Goal: Task Accomplishment & Management: Use online tool/utility

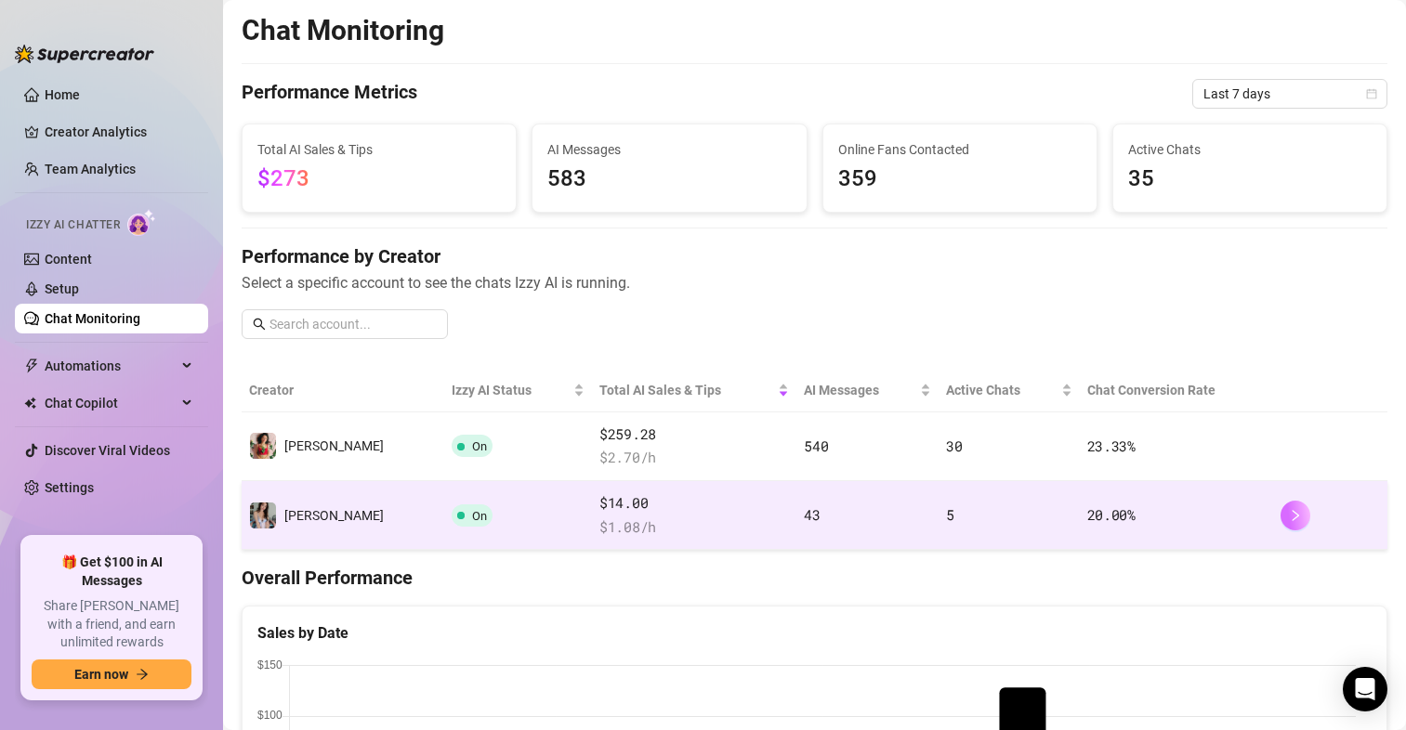
click at [1289, 516] on icon "right" at bounding box center [1295, 515] width 13 height 13
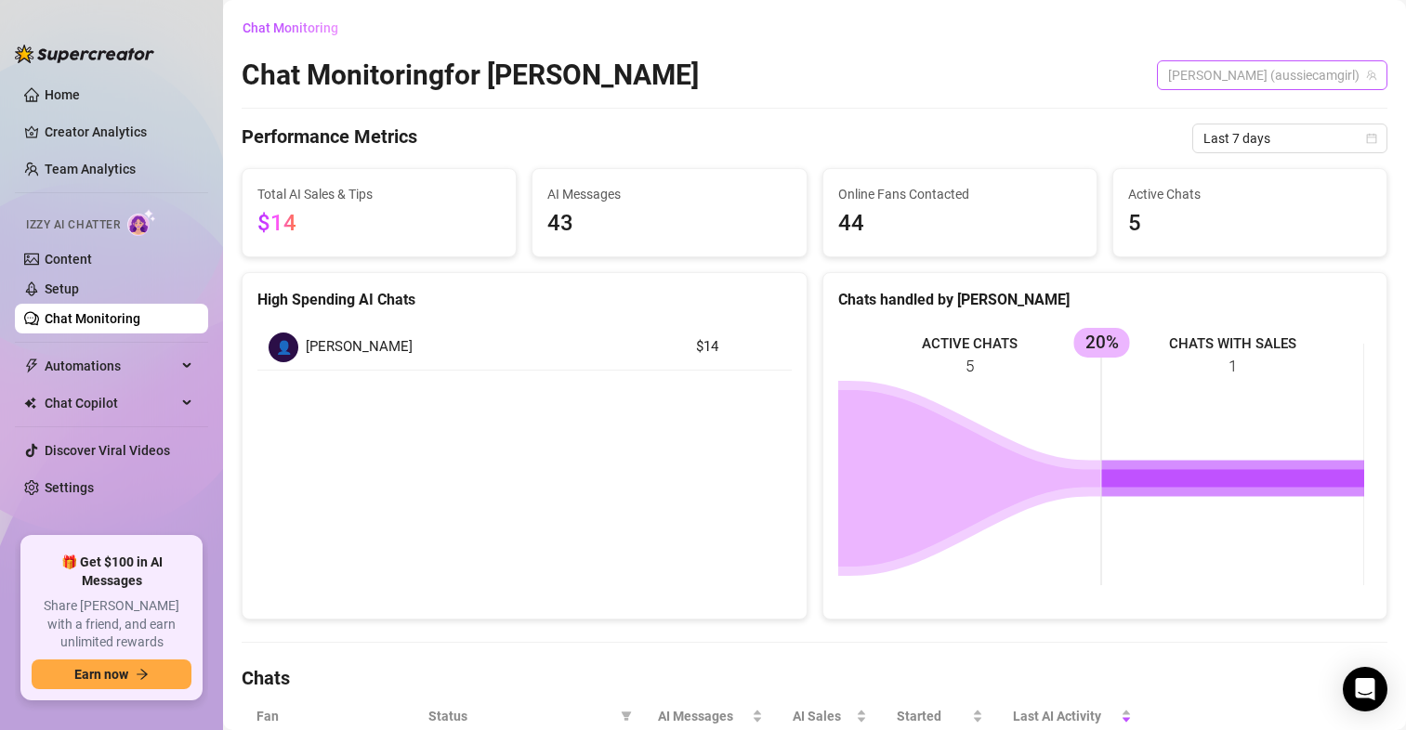
click at [1326, 78] on span "[PERSON_NAME] (aussiecamgirl)" at bounding box center [1272, 75] width 208 height 28
click at [1362, 114] on span "( aussiecamgirl )" at bounding box center [1406, 113] width 89 height 20
click at [1288, 65] on span "[PERSON_NAME] (aussiecamgirl)" at bounding box center [1272, 75] width 208 height 28
click at [1279, 143] on span "[PERSON_NAME]" at bounding box center [1304, 145] width 99 height 20
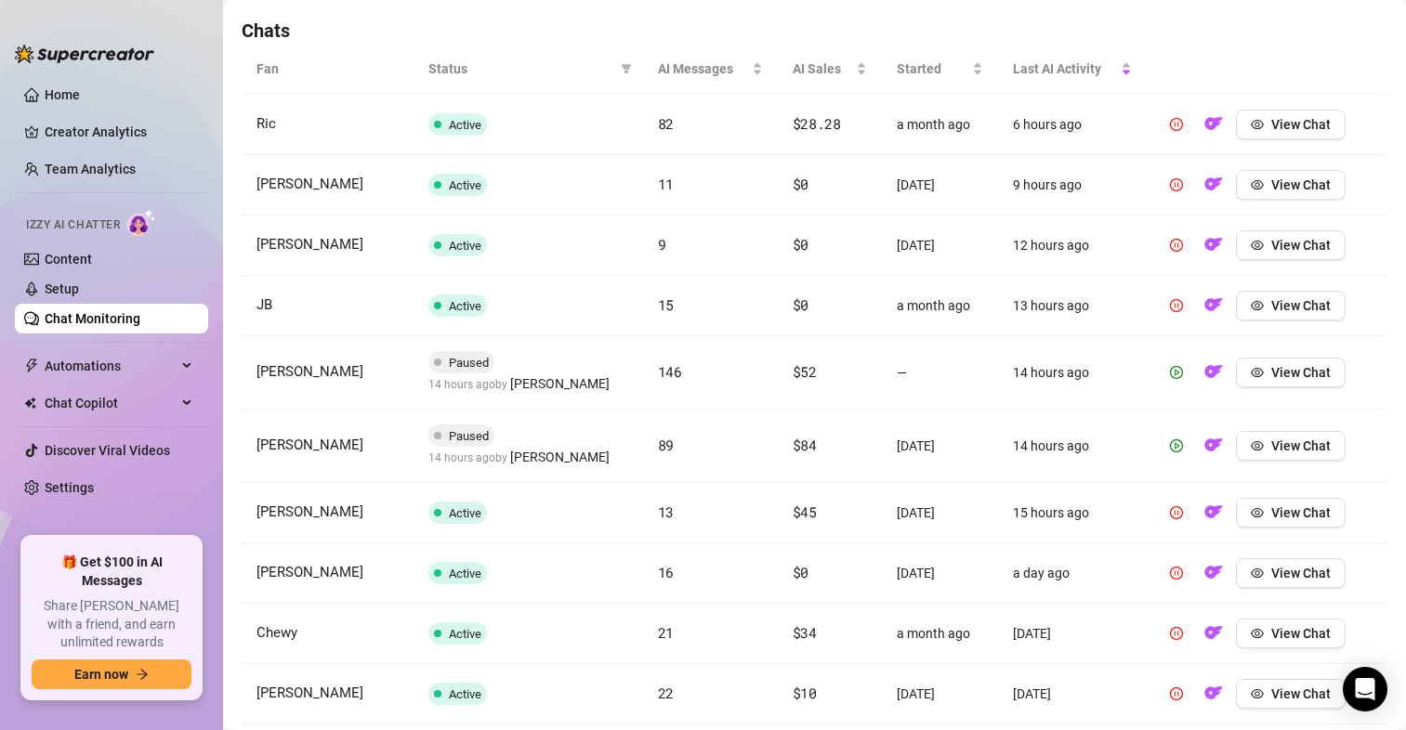
scroll to position [651, 0]
click at [1245, 314] on button "View Chat" at bounding box center [1291, 304] width 110 height 30
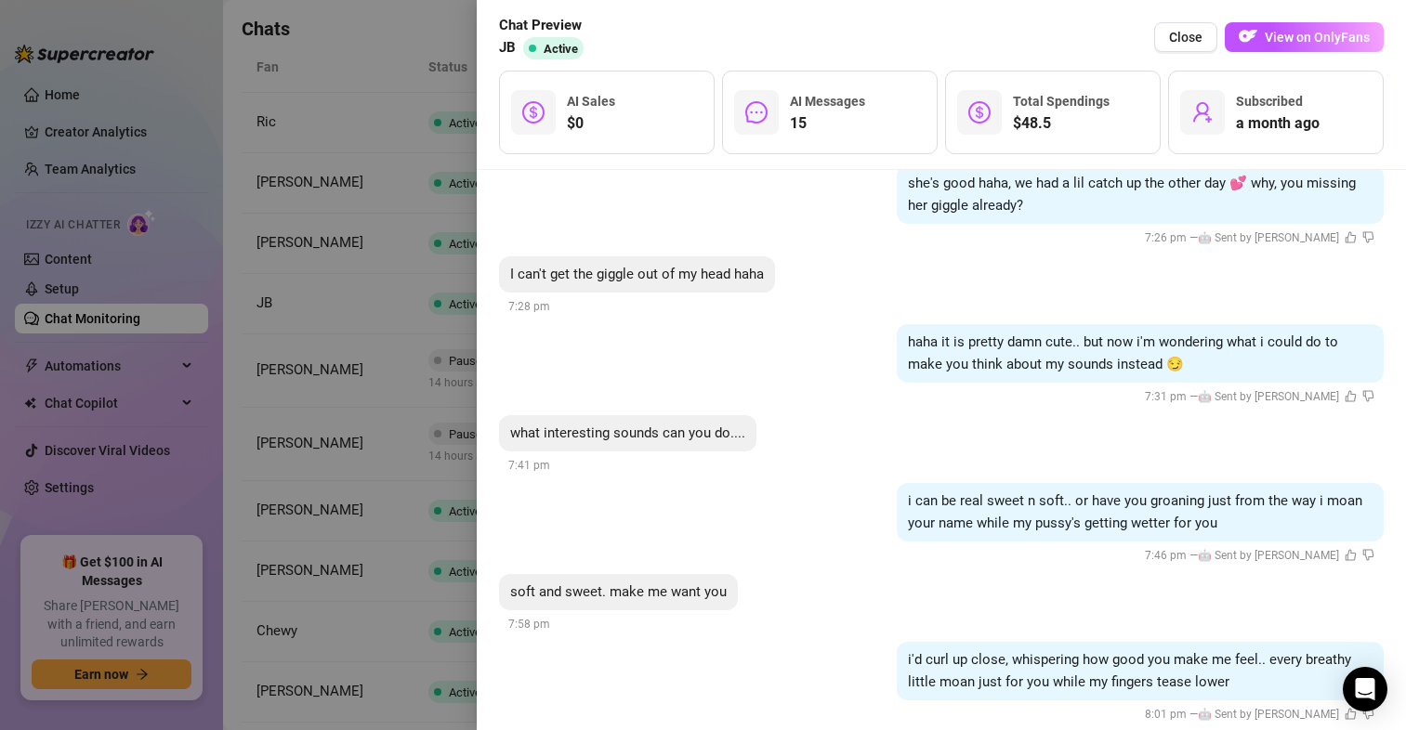
scroll to position [1730, 0]
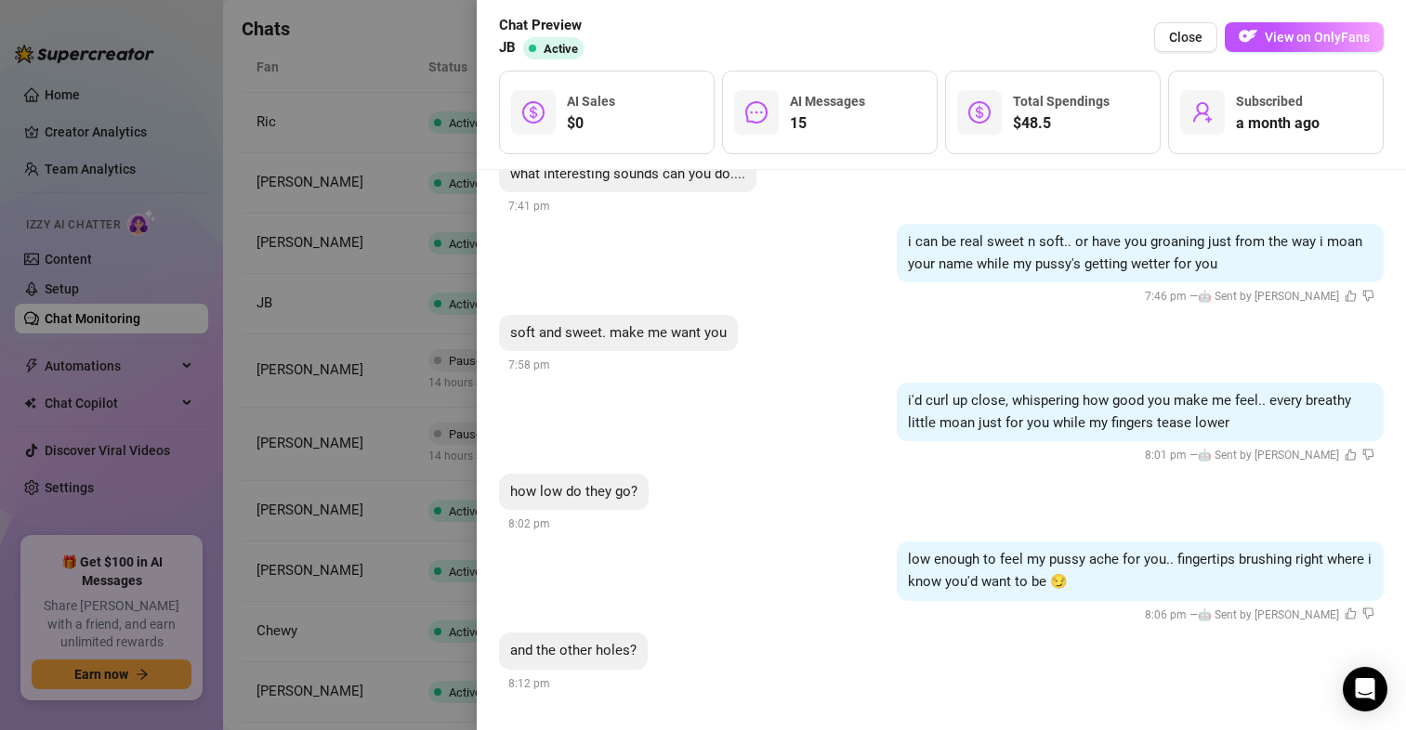
click at [1314, 52] on div "Chat Preview JB Active Close View on OnlyFans" at bounding box center [941, 37] width 885 height 45
click at [1314, 42] on span "View on OnlyFans" at bounding box center [1317, 37] width 105 height 15
click at [1179, 30] on span "Close" at bounding box center [1185, 37] width 33 height 15
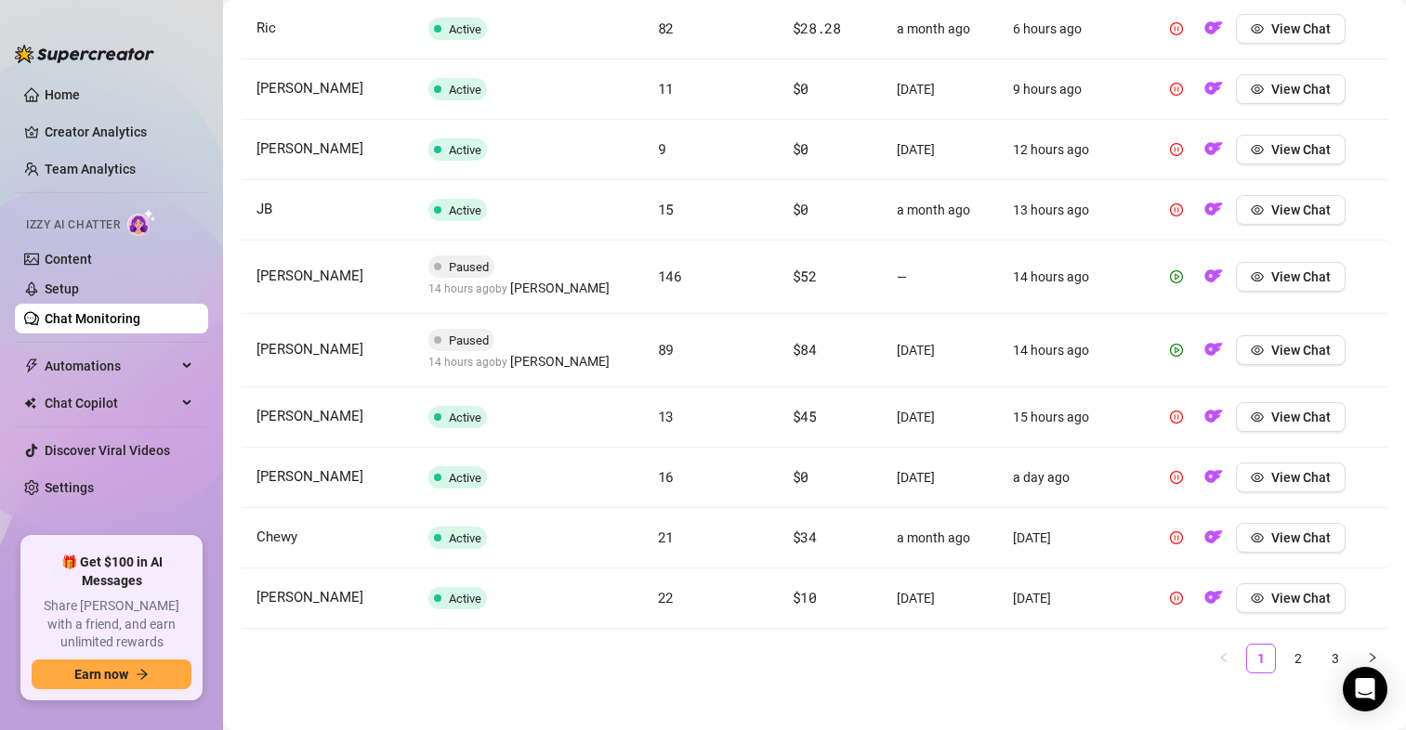
scroll to position [758, 0]
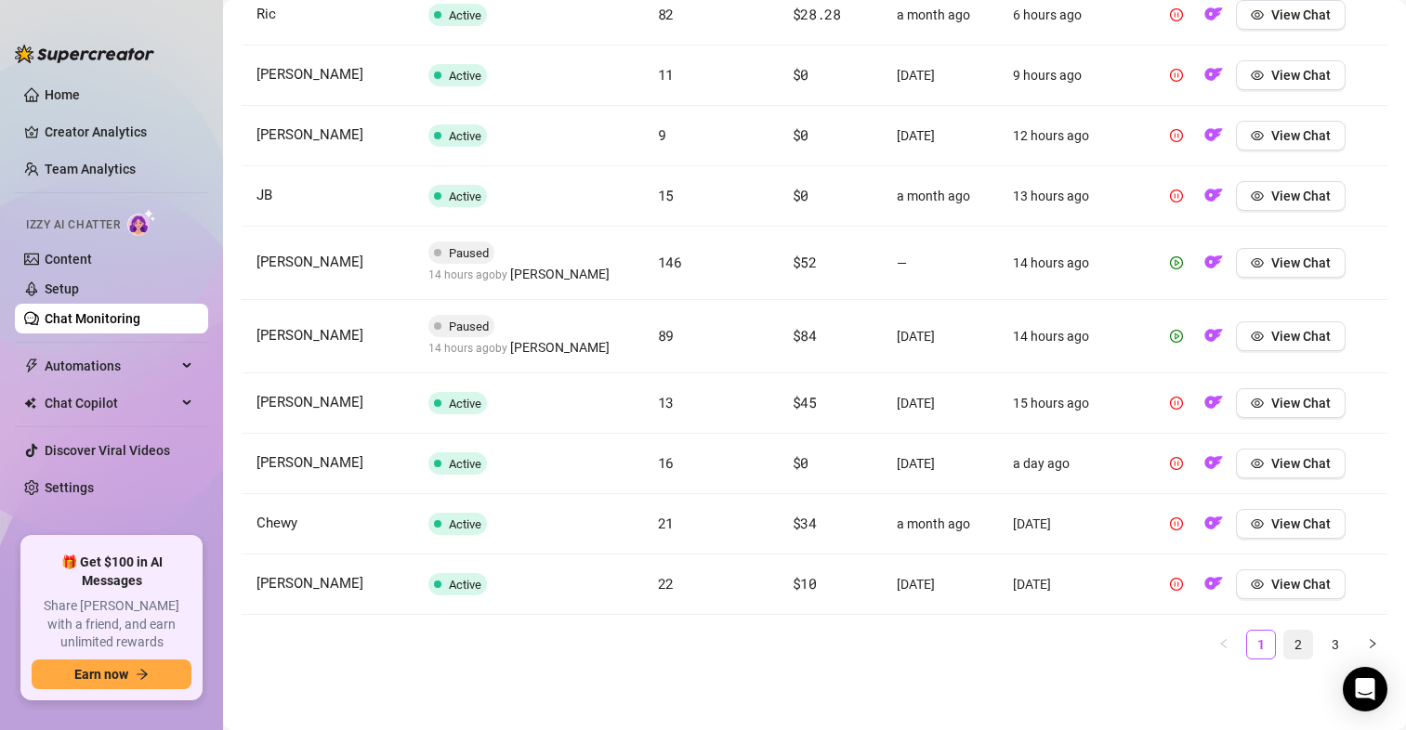
click at [1284, 643] on link "2" at bounding box center [1298, 645] width 28 height 28
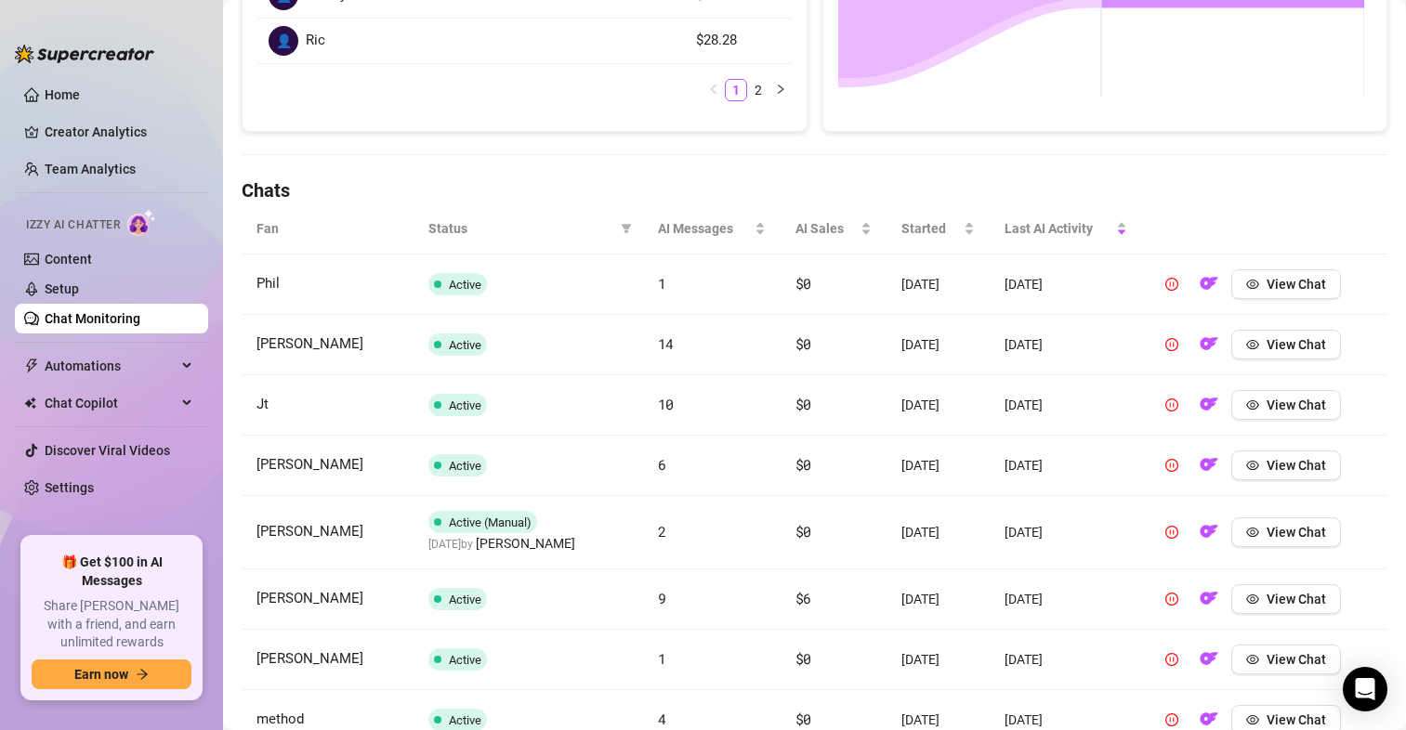
scroll to position [572, 0]
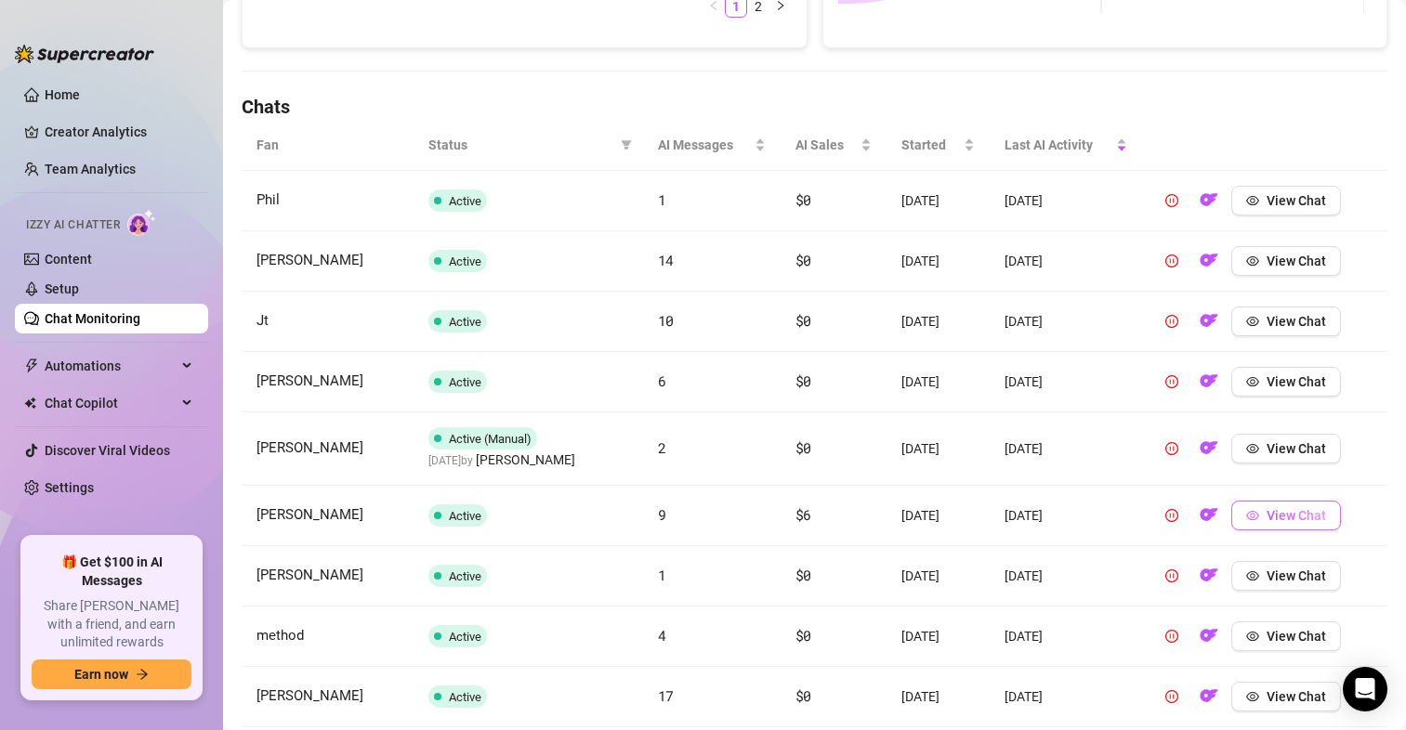
click at [1286, 520] on span "View Chat" at bounding box center [1296, 515] width 59 height 15
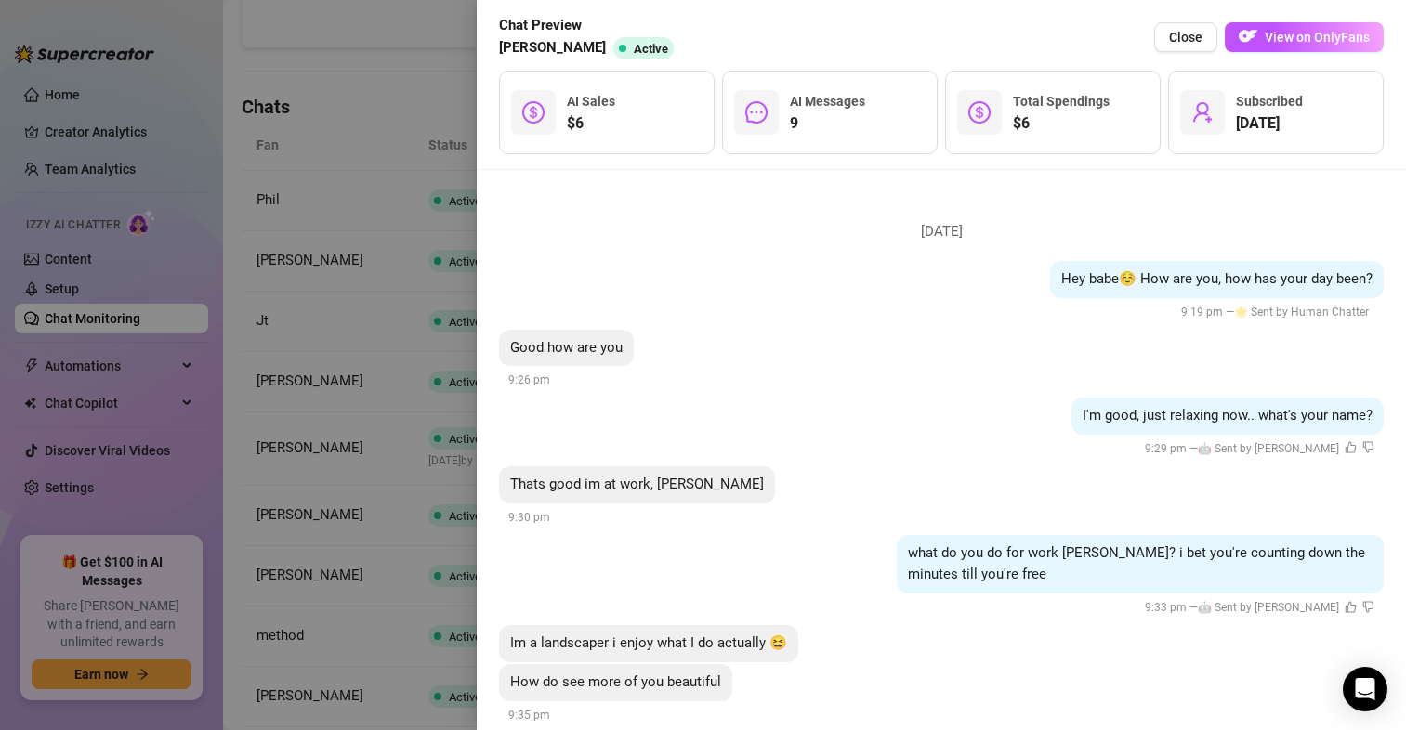
scroll to position [0, 0]
click at [397, 193] on div at bounding box center [703, 365] width 1406 height 730
